Goal: Task Accomplishment & Management: Manage account settings

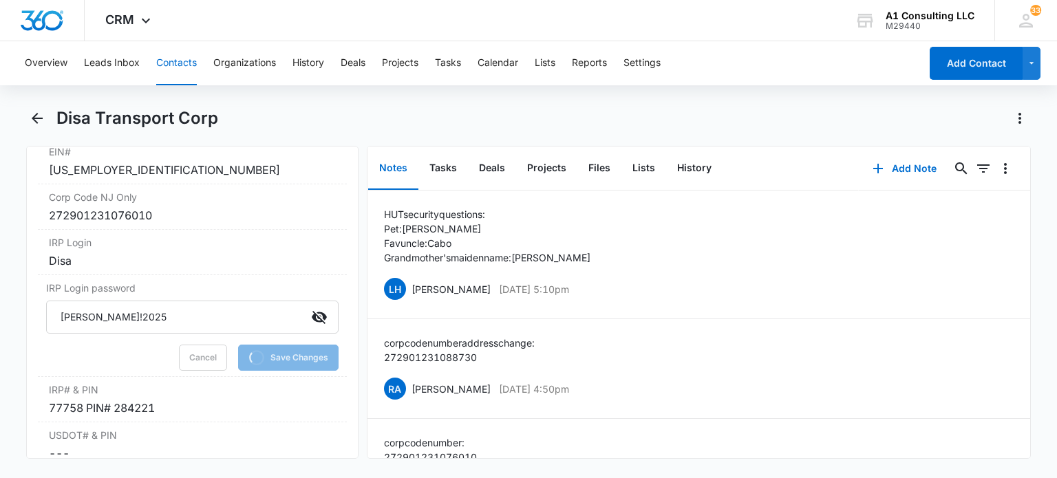
click at [185, 76] on button "Contacts" at bounding box center [176, 63] width 41 height 44
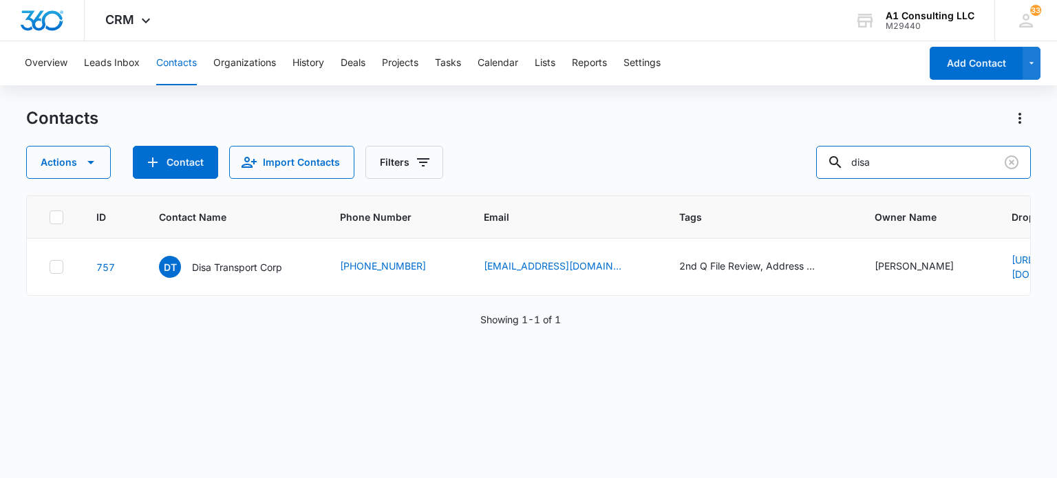
drag, startPoint x: 950, startPoint y: 165, endPoint x: 820, endPoint y: 161, distance: 130.2
click at [820, 161] on div "Actions Contact Import Contacts Filters disa" at bounding box center [528, 162] width 1004 height 33
type input "ms"
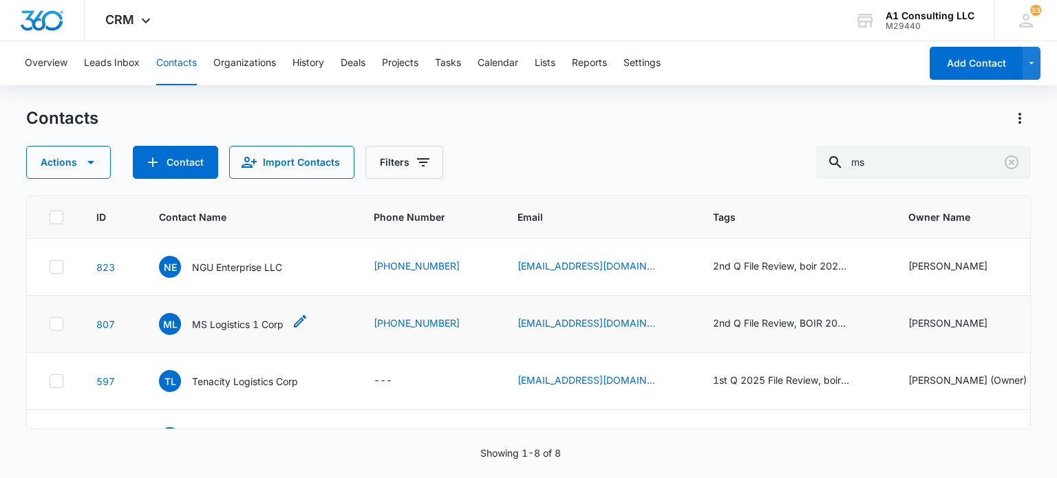
click at [243, 326] on p "MS Logistics 1 Corp" at bounding box center [238, 324] width 92 height 14
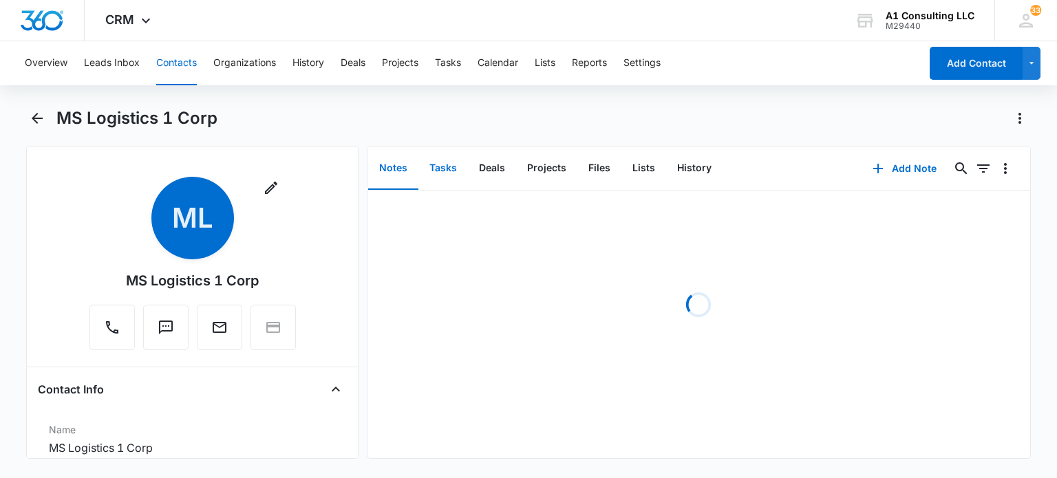
click at [434, 173] on button "Tasks" at bounding box center [444, 168] width 50 height 43
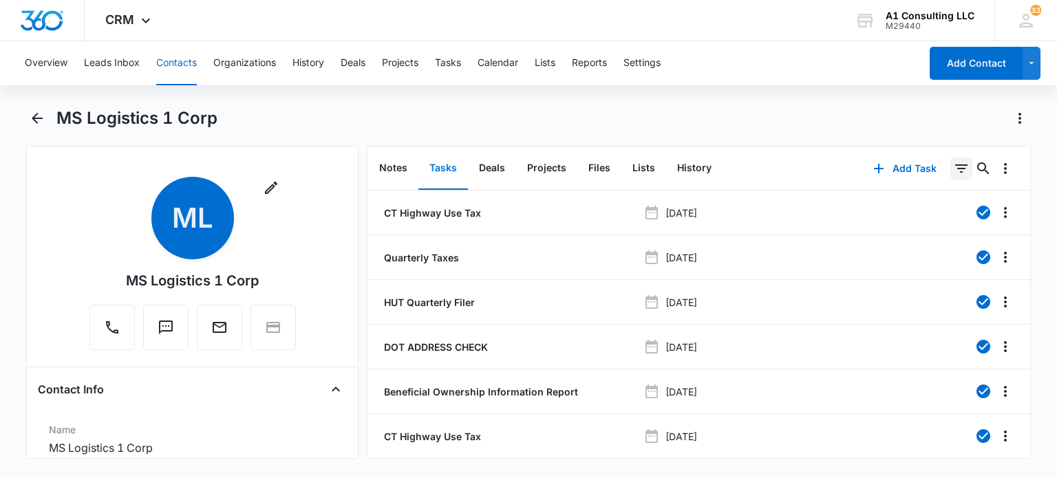
click at [956, 169] on icon "Filters" at bounding box center [962, 169] width 12 height 8
click at [939, 286] on icon "Show Task status filters" at bounding box center [944, 285] width 17 height 17
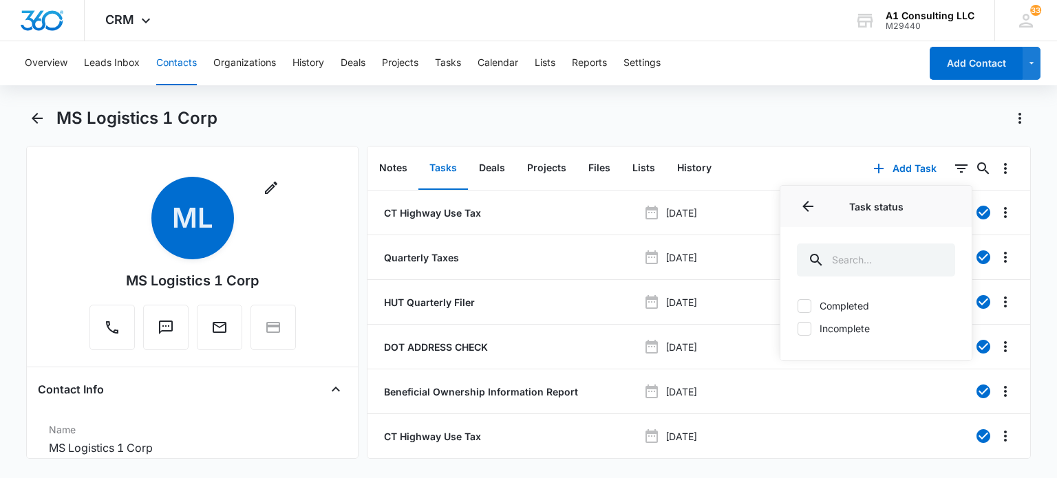
click at [837, 327] on label "Incomplete" at bounding box center [876, 328] width 158 height 14
click at [798, 328] on input "Incomplete" at bounding box center [797, 328] width 1 height 1
checkbox input "true"
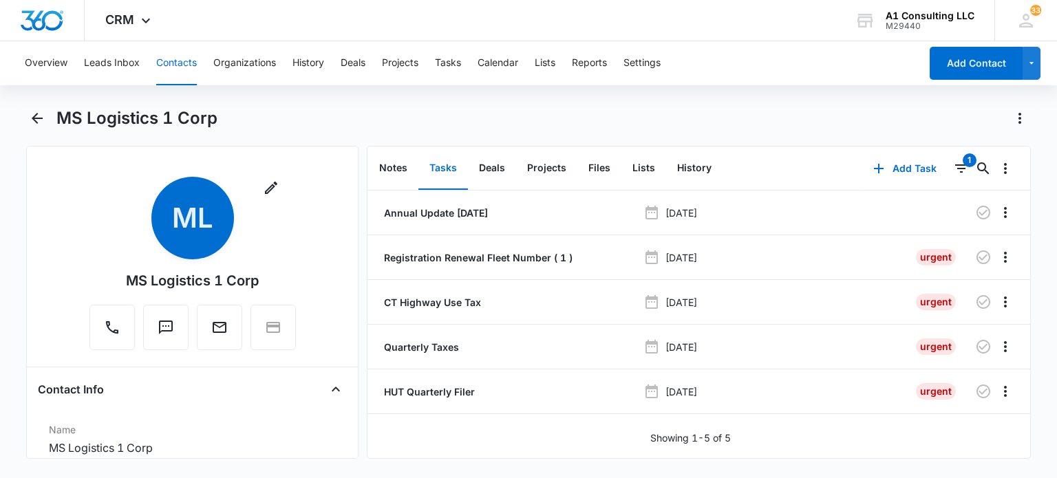
click at [781, 125] on div "MS Logistics 1 Corp" at bounding box center [543, 118] width 975 height 22
click at [976, 253] on icon "button" at bounding box center [984, 257] width 17 height 17
click at [176, 71] on button "Contacts" at bounding box center [176, 63] width 41 height 44
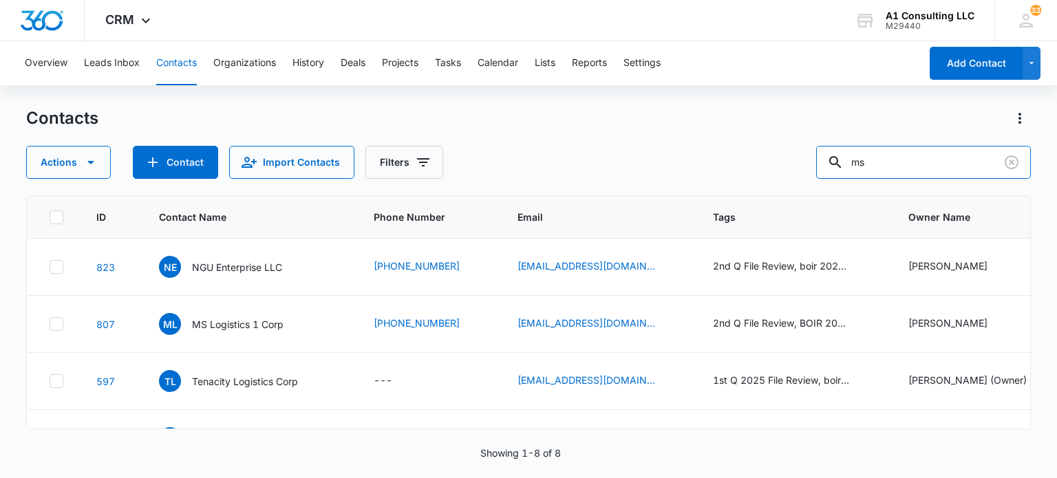
drag, startPoint x: 909, startPoint y: 167, endPoint x: 694, endPoint y: 194, distance: 216.5
click at [694, 194] on div "Contacts Actions Contact Import Contacts Filters ms ID Contact Name Phone Numbe…" at bounding box center [528, 292] width 1004 height 370
type input "rodricon"
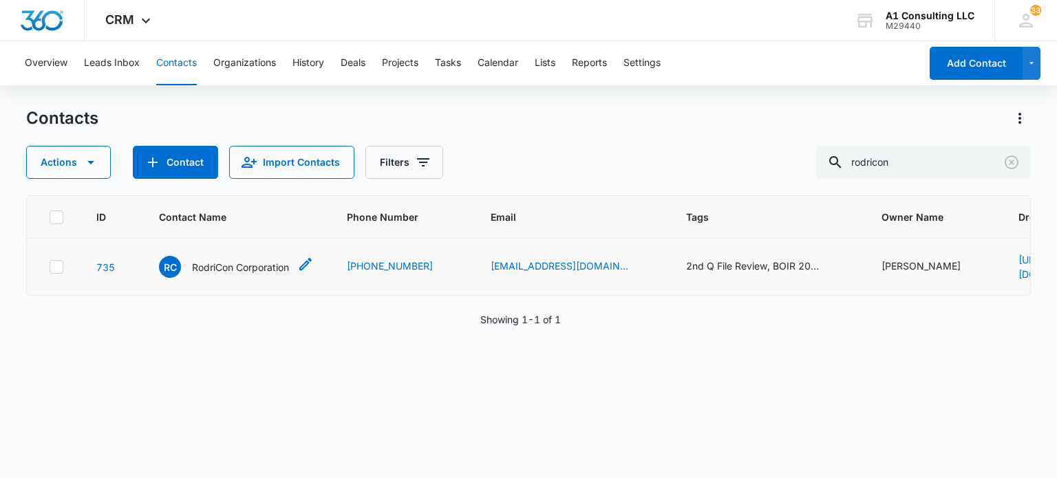
click at [258, 261] on p "RodriCon Corporation" at bounding box center [240, 267] width 97 height 14
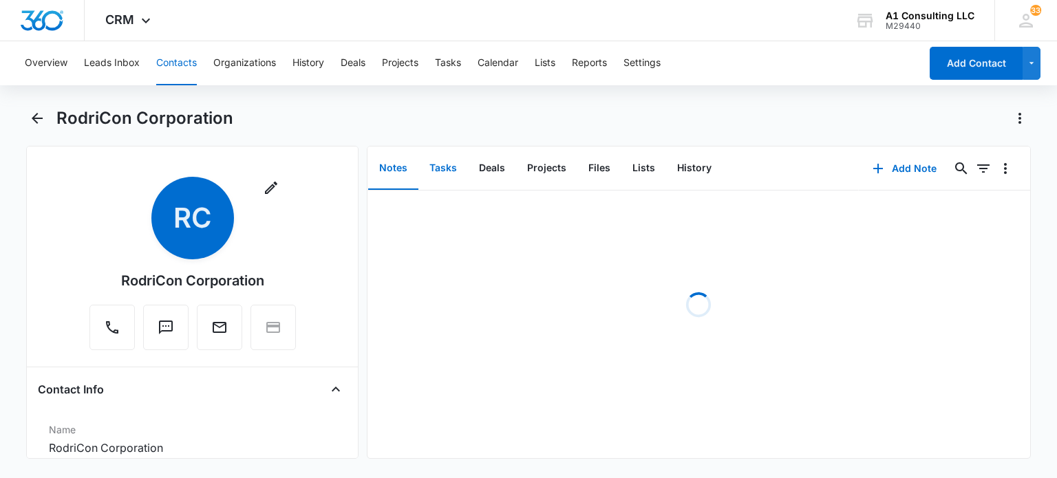
click at [439, 165] on button "Tasks" at bounding box center [444, 168] width 50 height 43
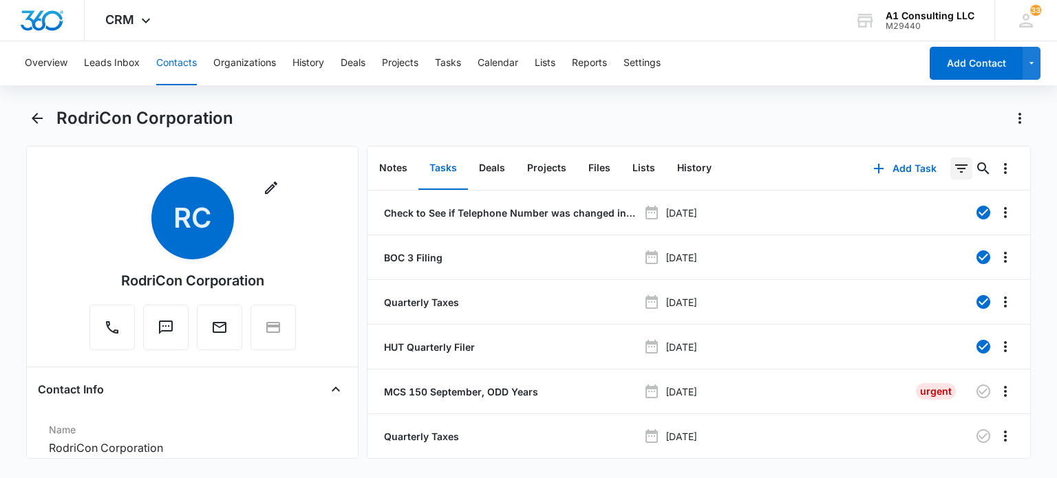
click at [953, 168] on icon "Filters" at bounding box center [961, 168] width 17 height 17
click at [936, 284] on icon "Show Task status filters" at bounding box center [944, 285] width 17 height 17
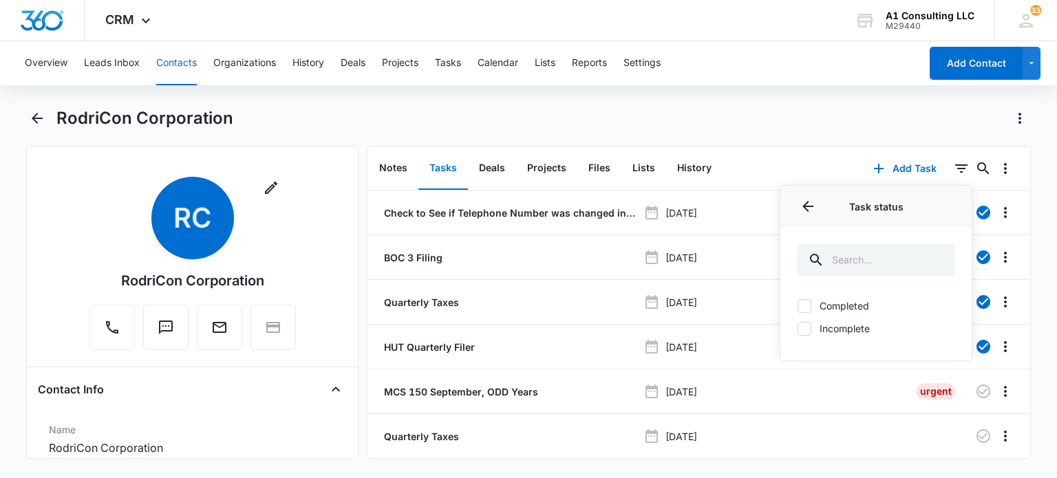
click at [841, 326] on label "Incomplete" at bounding box center [876, 328] width 158 height 14
click at [798, 328] on input "Incomplete" at bounding box center [797, 328] width 1 height 1
checkbox input "true"
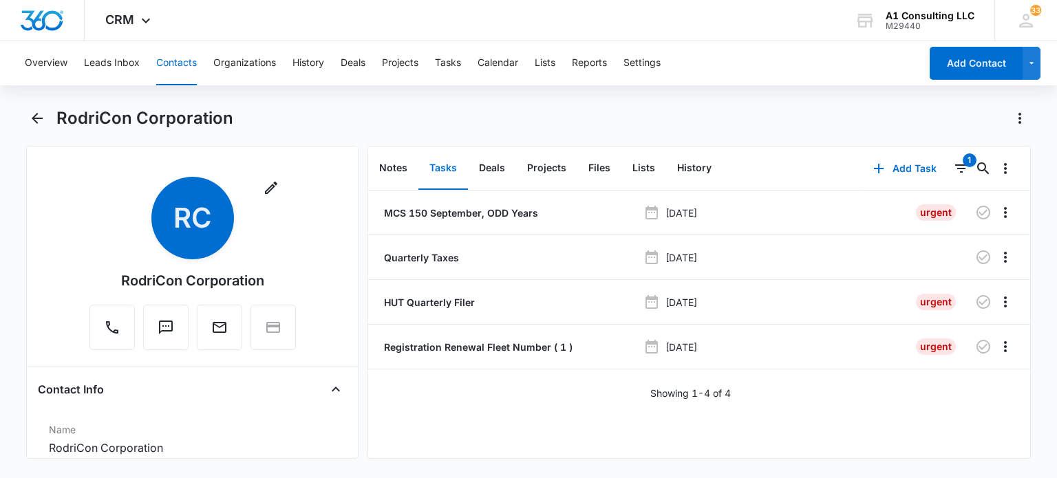
click at [661, 135] on div "RodriCon Corporation" at bounding box center [528, 126] width 1004 height 39
